Goal: Navigation & Orientation: Understand site structure

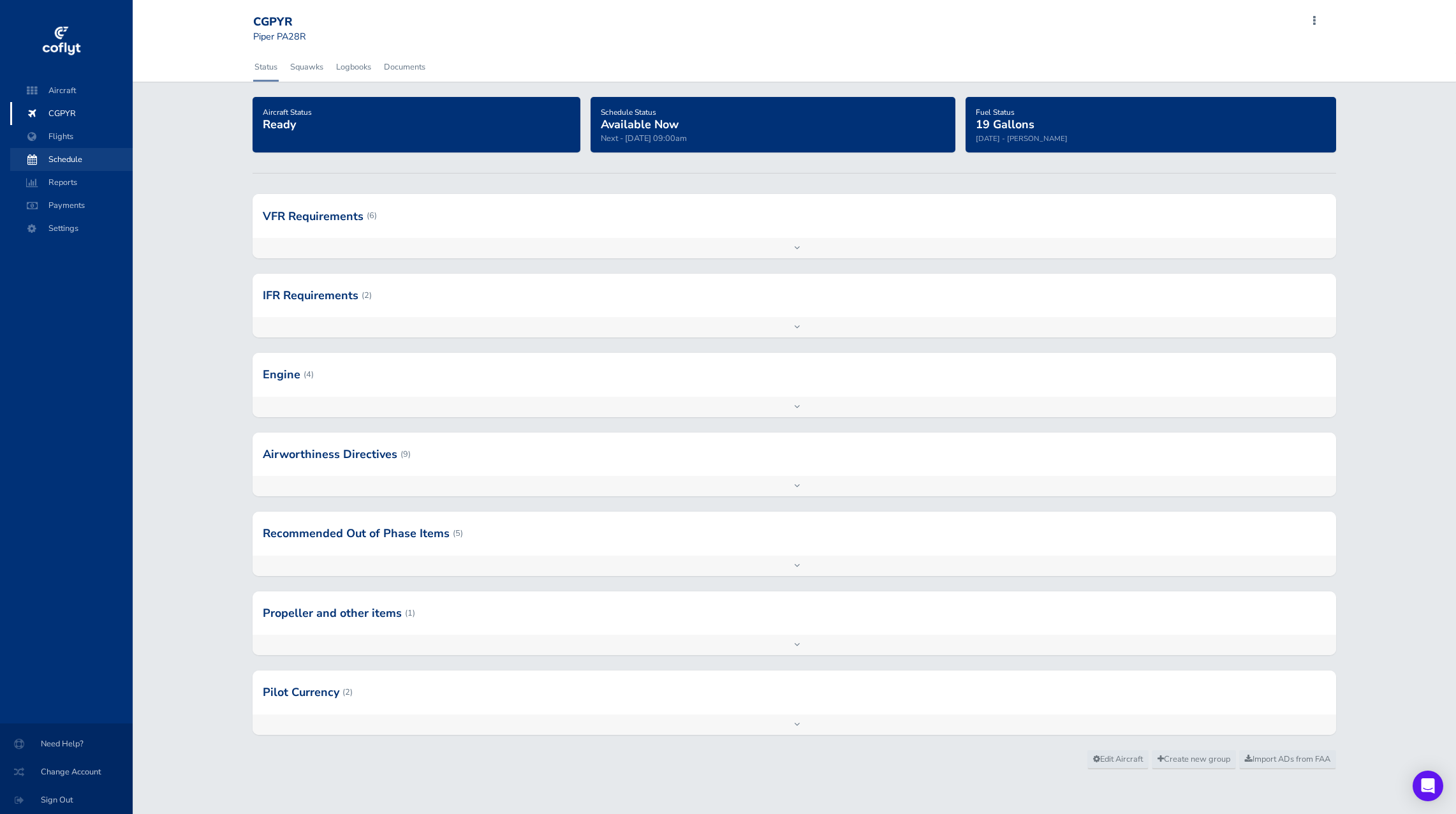
click at [62, 161] on span "Schedule" at bounding box center [72, 160] width 97 height 23
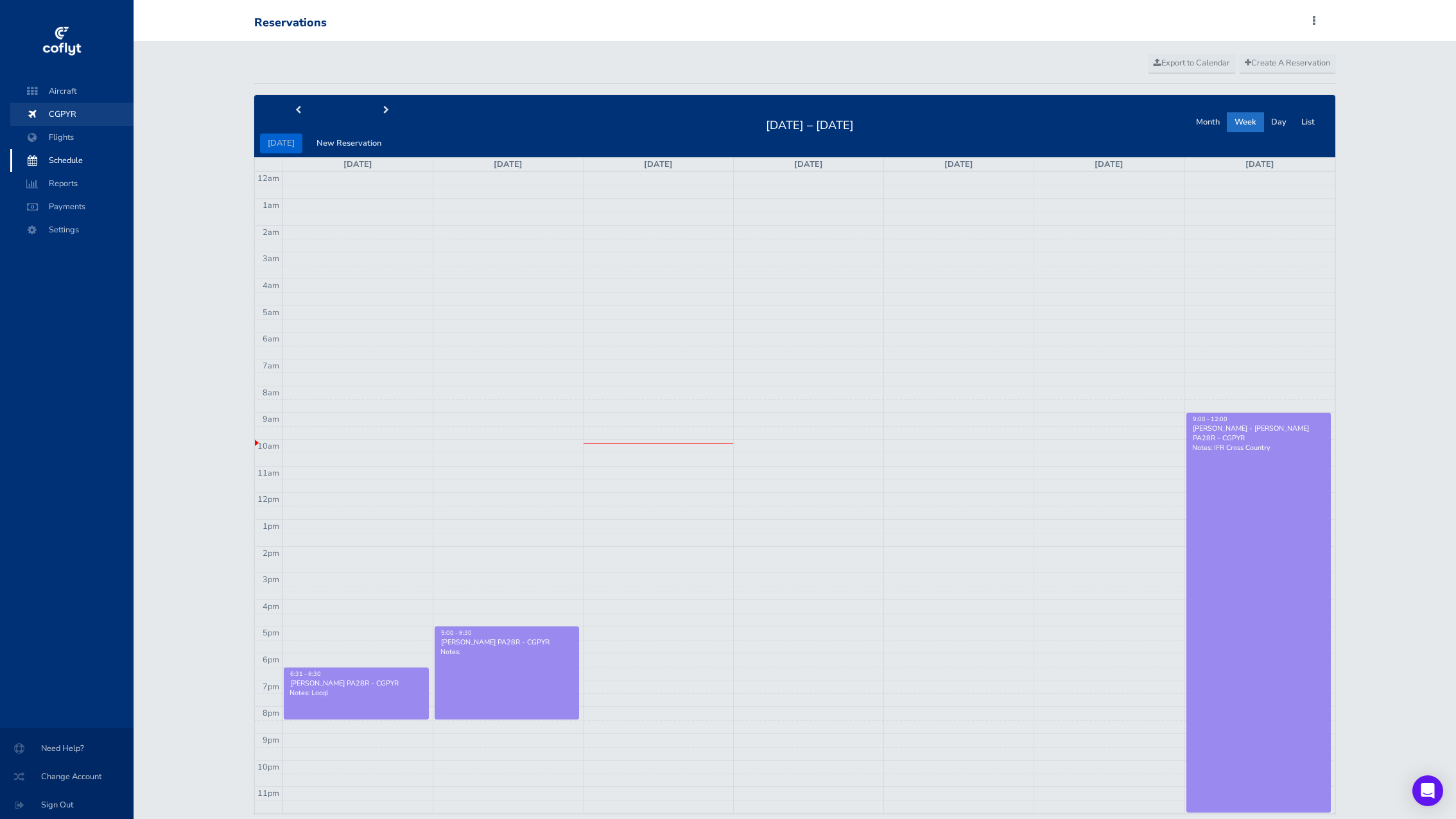
click at [58, 114] on span "CGPYR" at bounding box center [72, 114] width 98 height 23
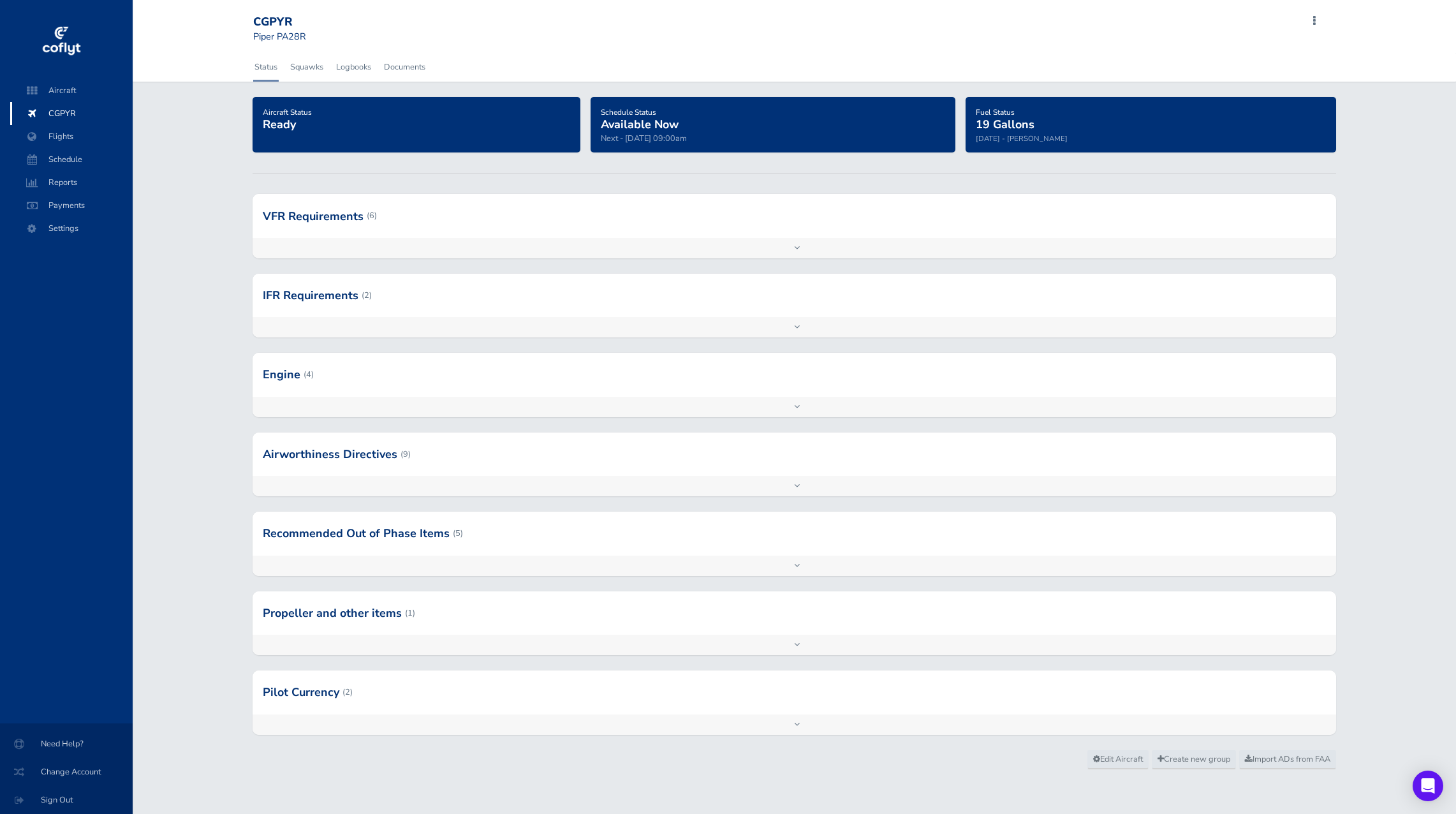
click at [1018, 130] on span "19 Gallons" at bounding box center [1005, 124] width 58 height 16
click at [69, 137] on span "Flights" at bounding box center [72, 137] width 97 height 23
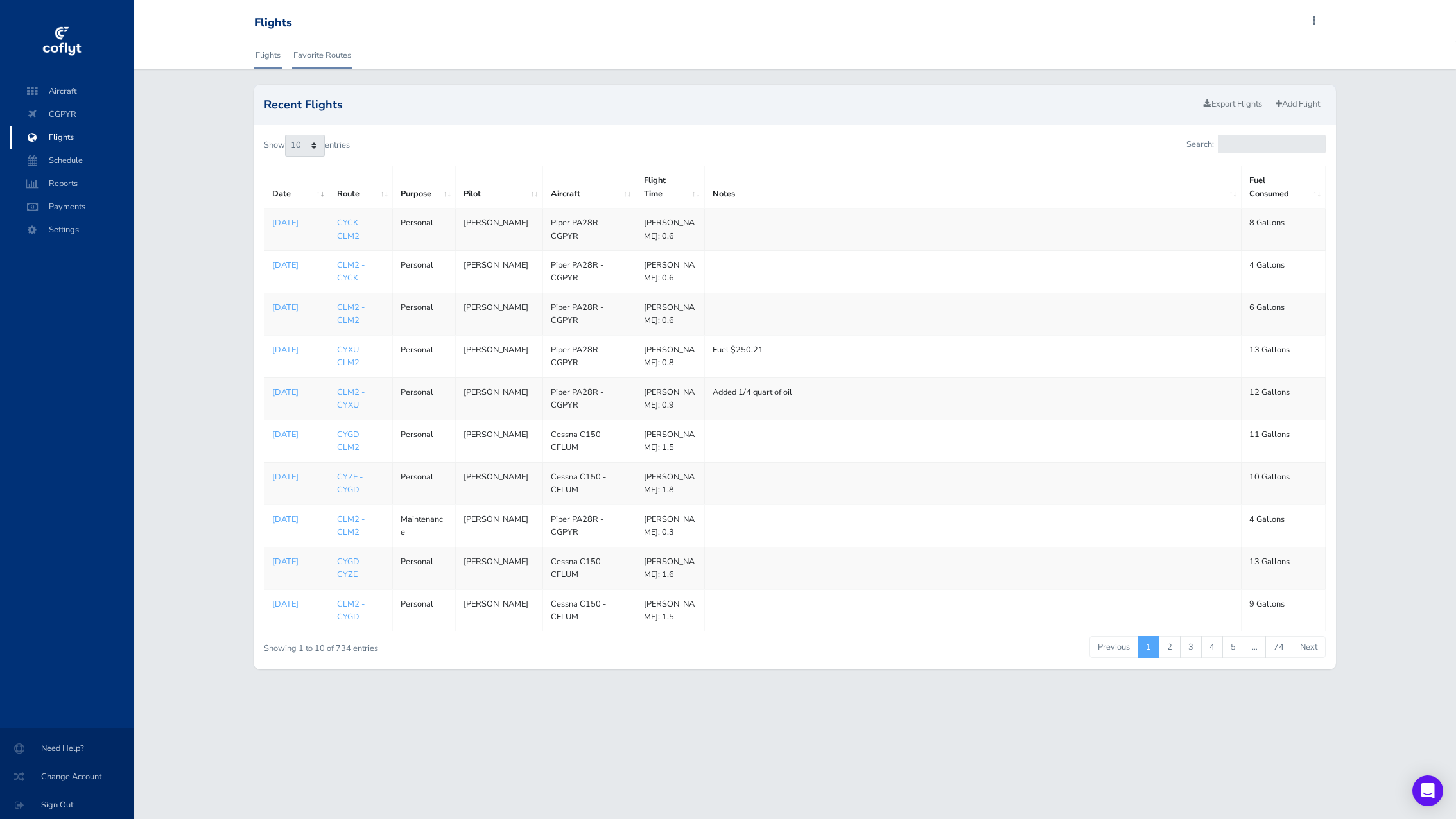
click at [326, 61] on link "Favorite Routes" at bounding box center [322, 56] width 61 height 28
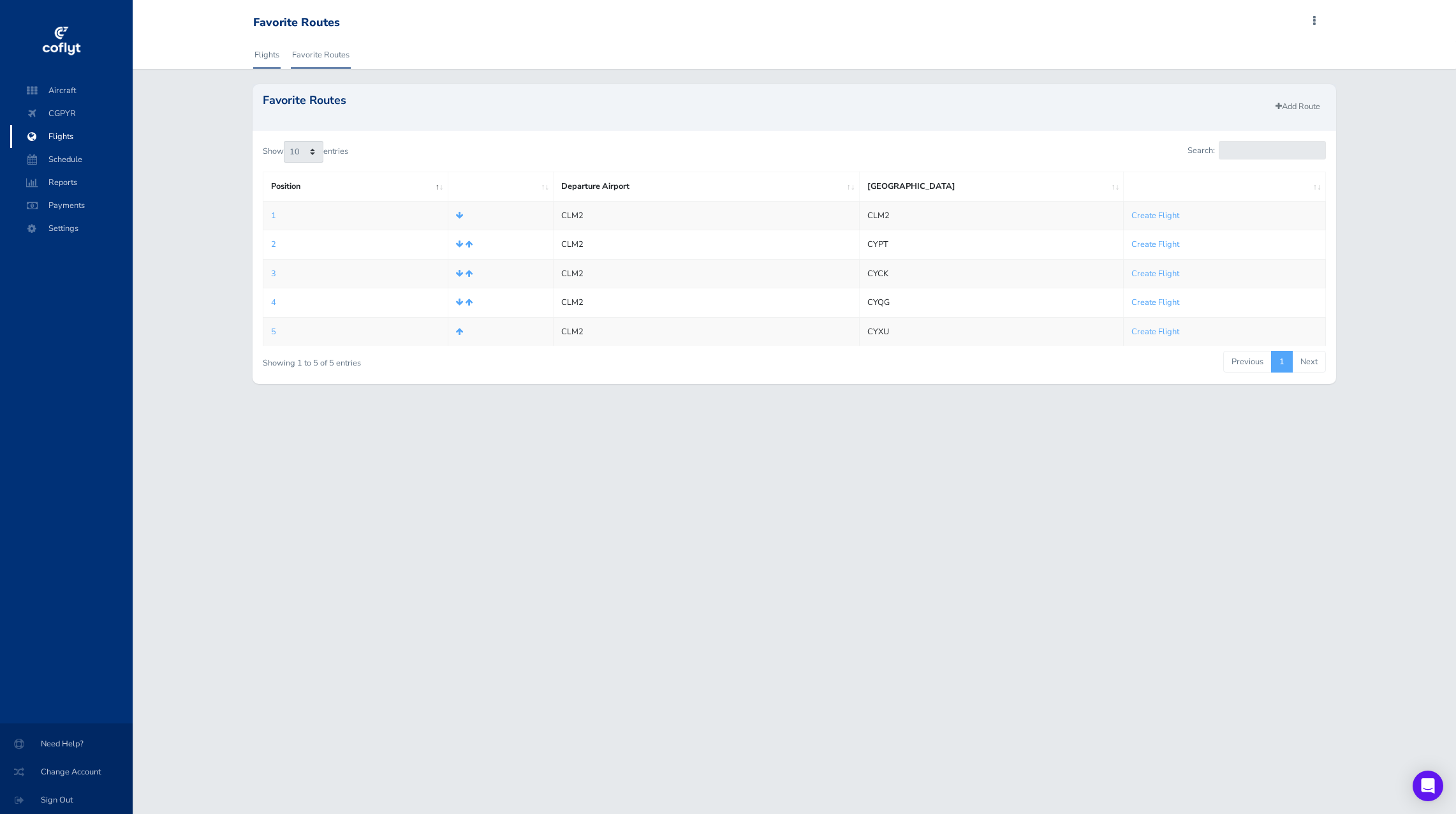
click at [264, 59] on link "Flights" at bounding box center [266, 55] width 27 height 28
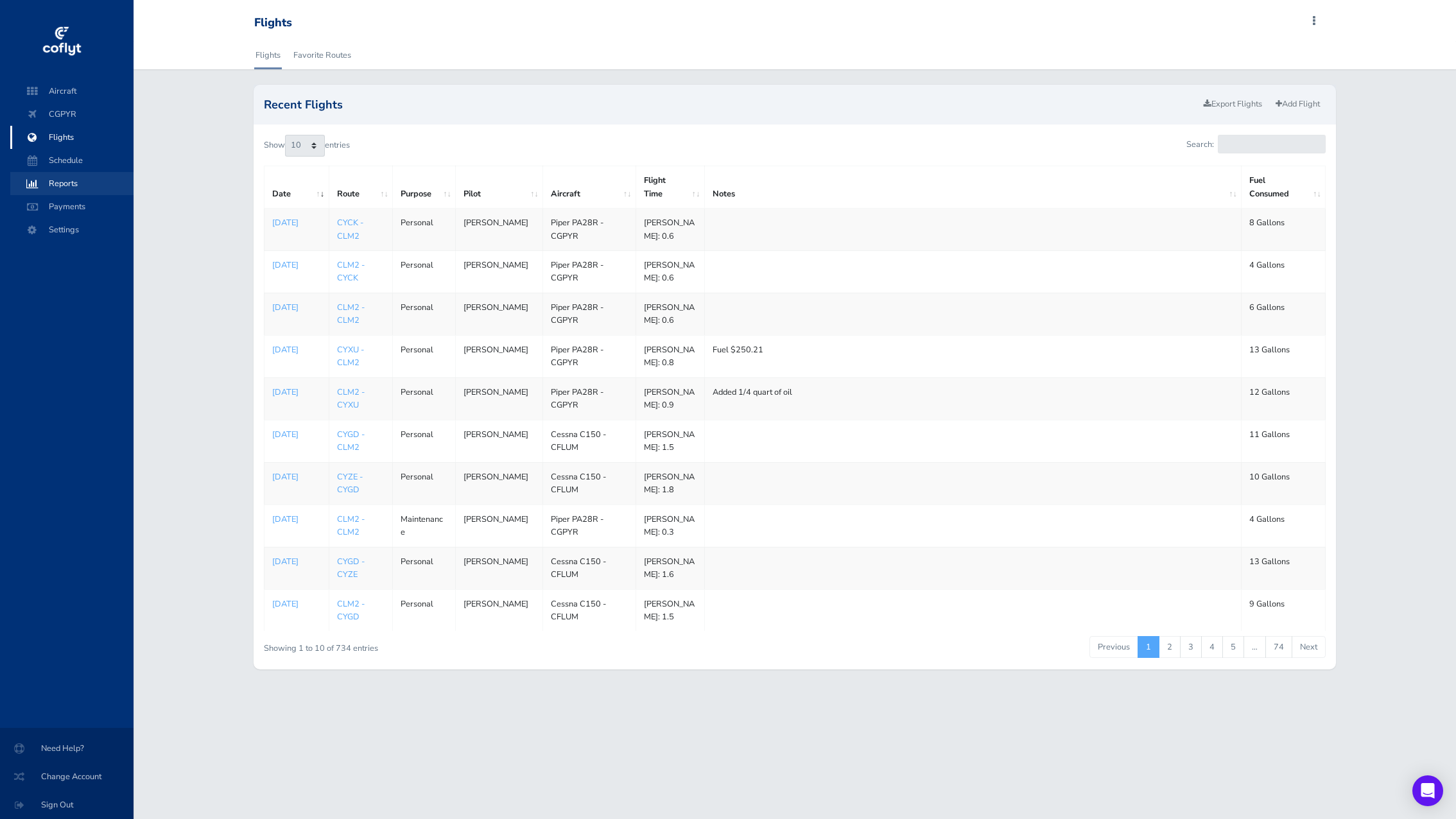
click at [74, 185] on span "Reports" at bounding box center [72, 183] width 98 height 23
